Goal: Information Seeking & Learning: Learn about a topic

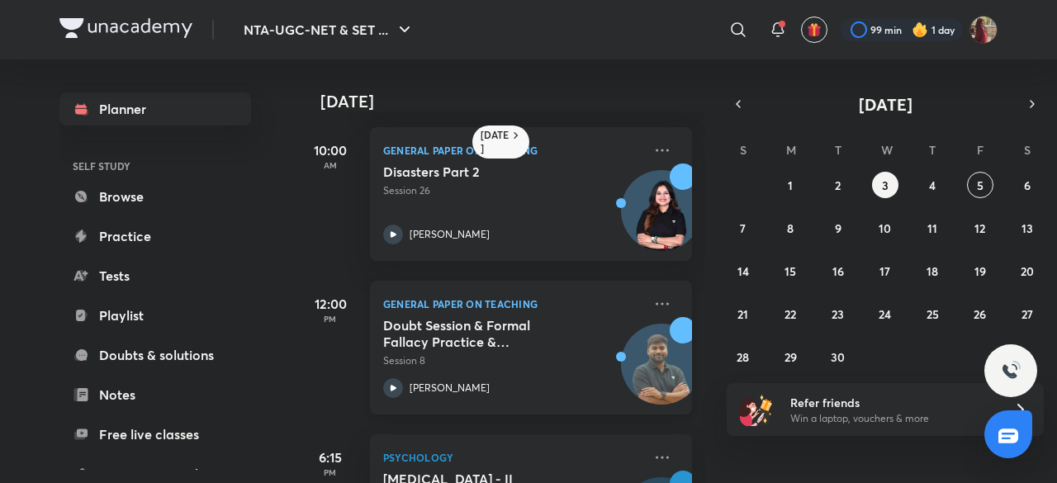
scroll to position [424, 0]
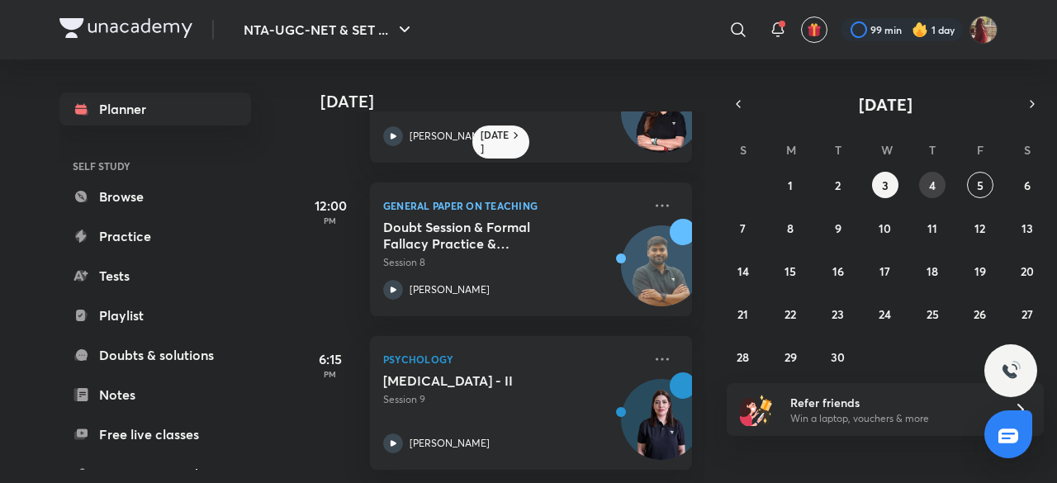
click at [930, 180] on abbr "4" at bounding box center [932, 186] width 7 height 16
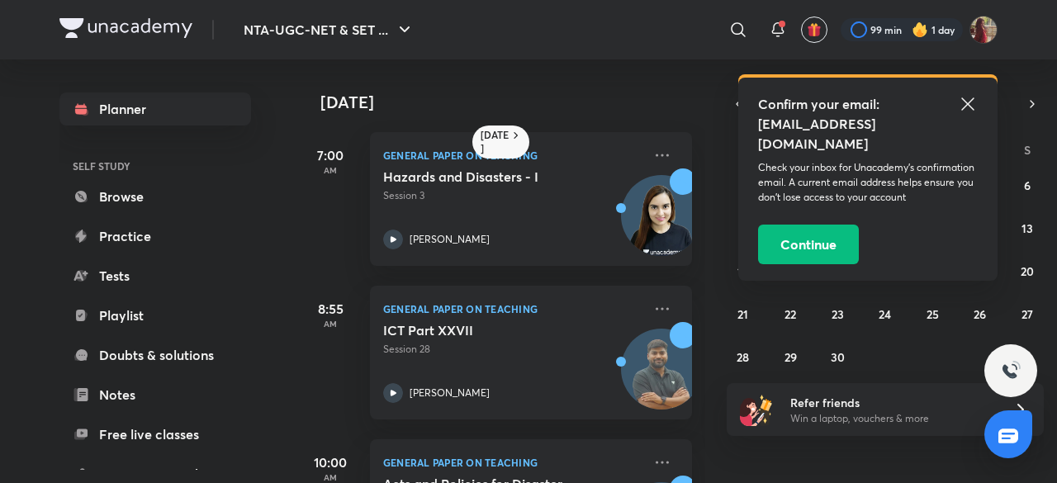
click at [966, 106] on icon at bounding box center [967, 103] width 12 height 12
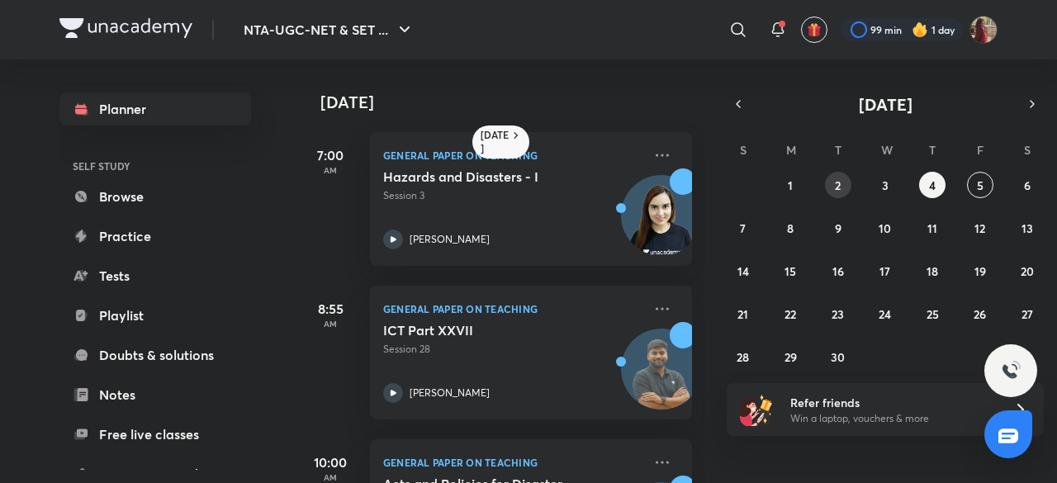
click at [831, 189] on button "2" at bounding box center [838, 185] width 26 height 26
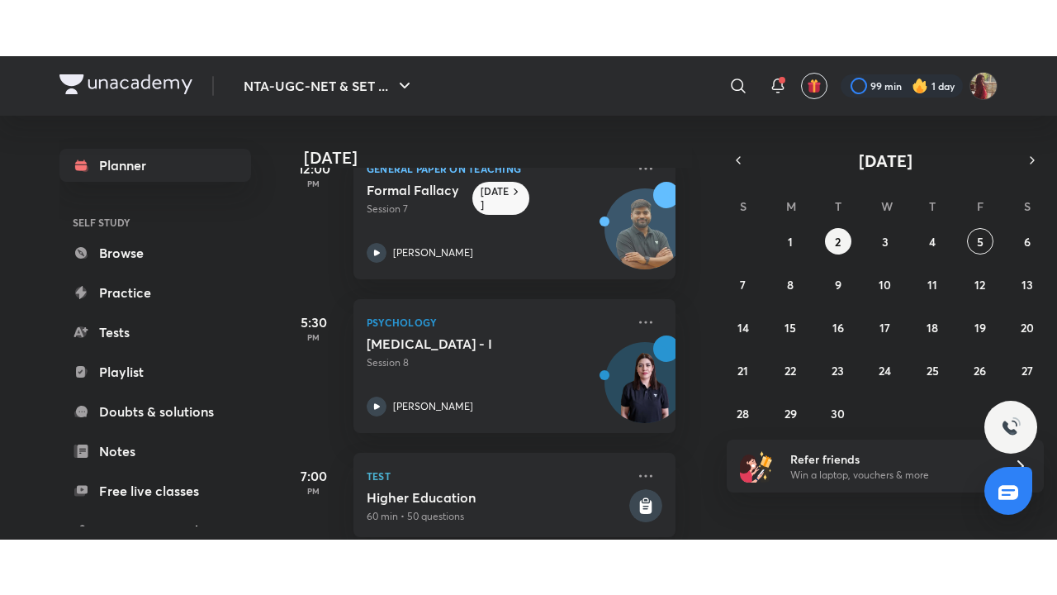
scroll to position [379, 17]
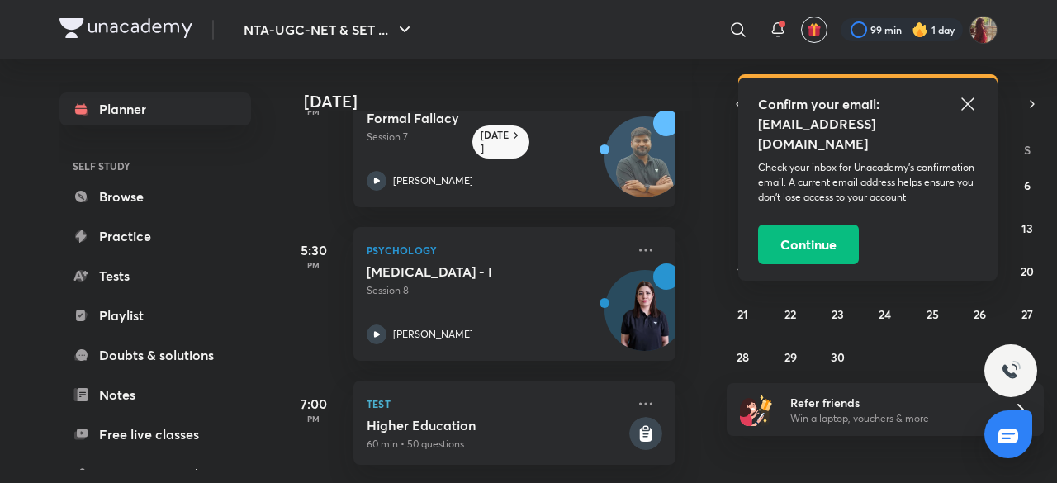
click at [970, 104] on icon at bounding box center [968, 104] width 20 height 20
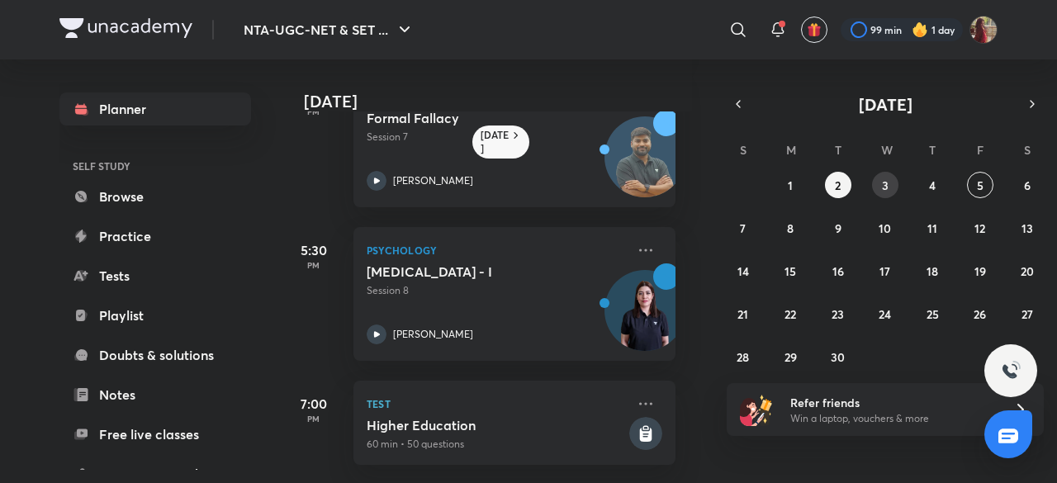
click at [872, 184] on button "3" at bounding box center [885, 185] width 26 height 26
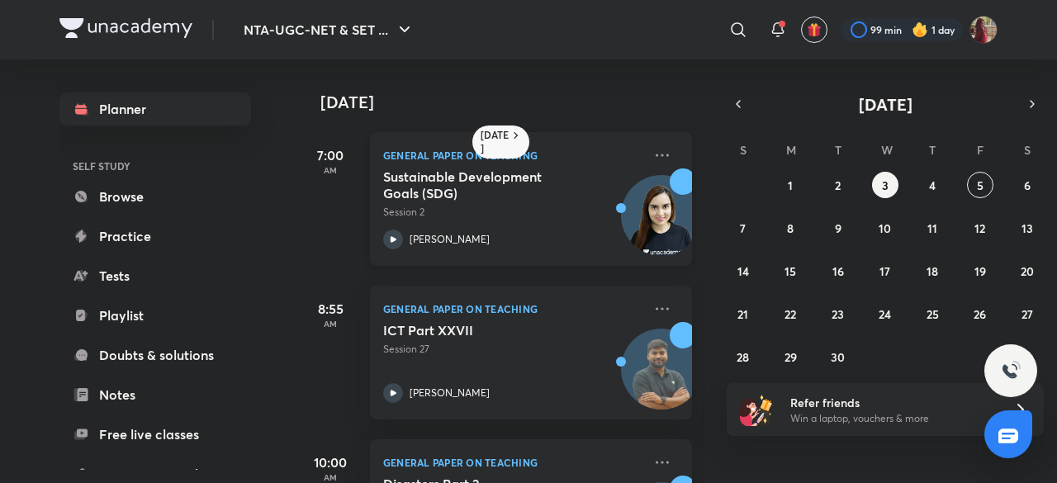
click at [395, 239] on icon at bounding box center [394, 239] width 6 height 6
click at [397, 232] on icon at bounding box center [393, 240] width 20 height 20
